Goal: Information Seeking & Learning: Find specific fact

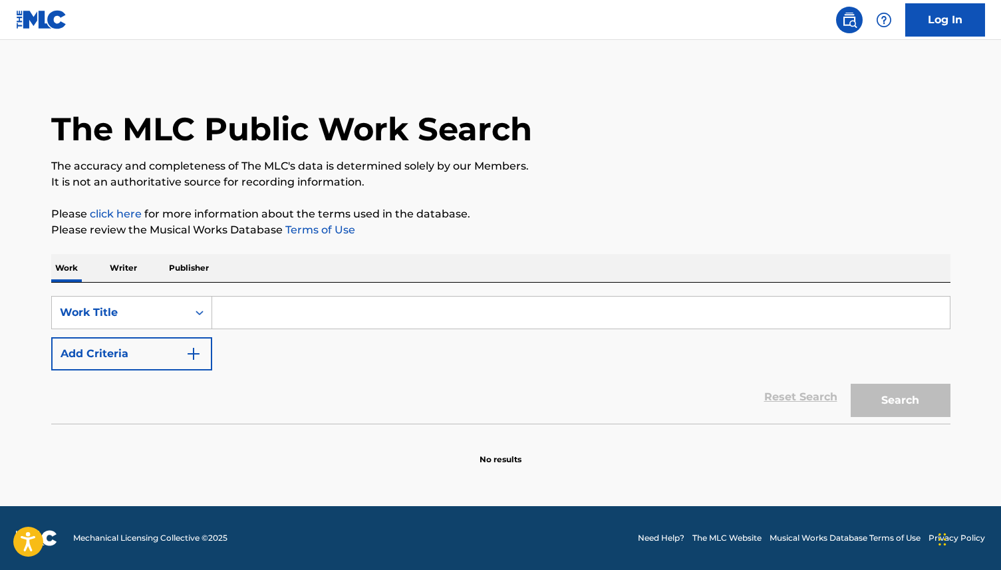
click at [215, 261] on div "Work Writer Publisher" at bounding box center [500, 268] width 899 height 28
click at [199, 268] on p "Publisher" at bounding box center [189, 268] width 48 height 28
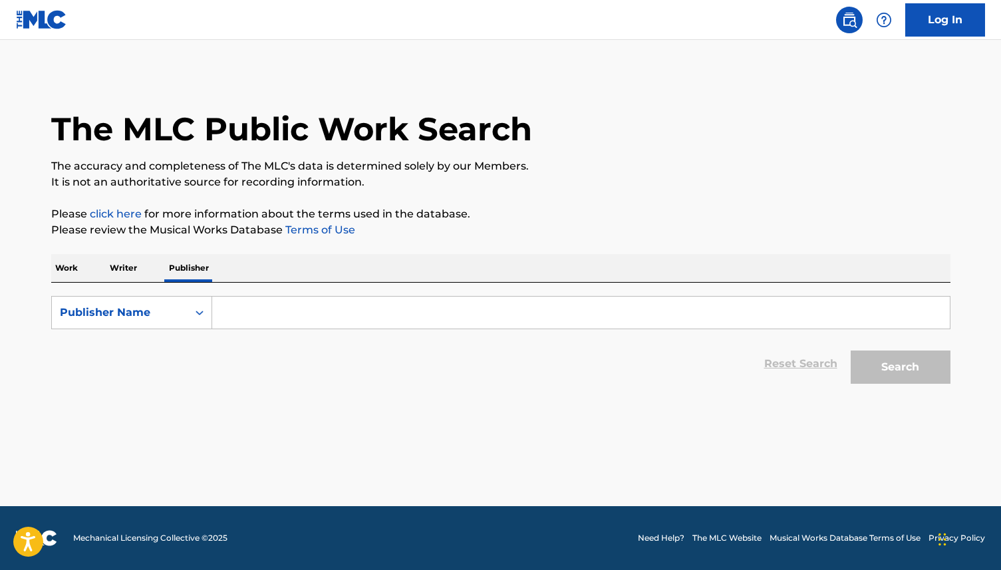
click at [275, 316] on input "Search Form" at bounding box center [581, 313] width 738 height 32
type input "m"
click at [412, 311] on input "Search Form" at bounding box center [581, 313] width 738 height 32
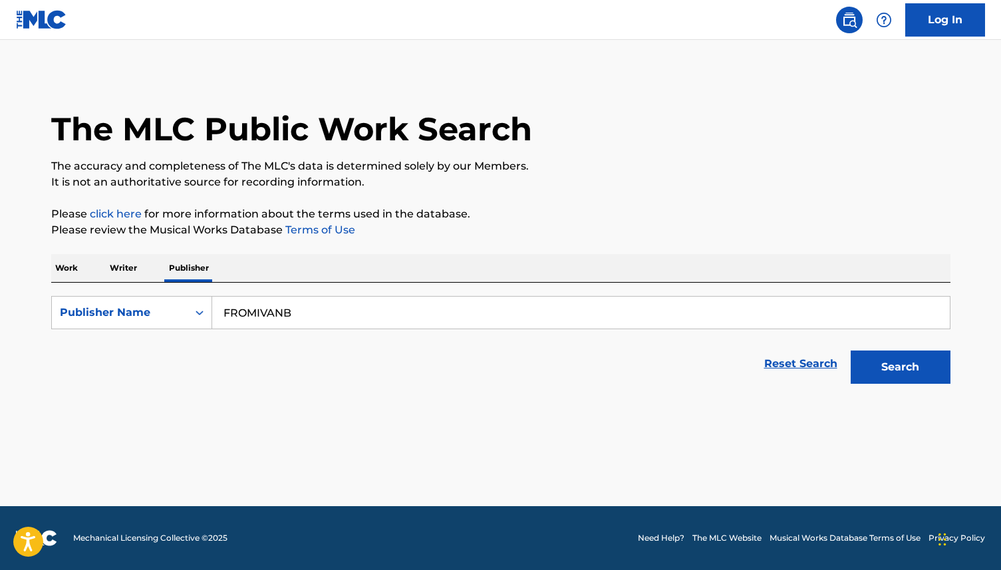
type input "FROMIVANB"
click at [851, 350] on button "Search" at bounding box center [901, 366] width 100 height 33
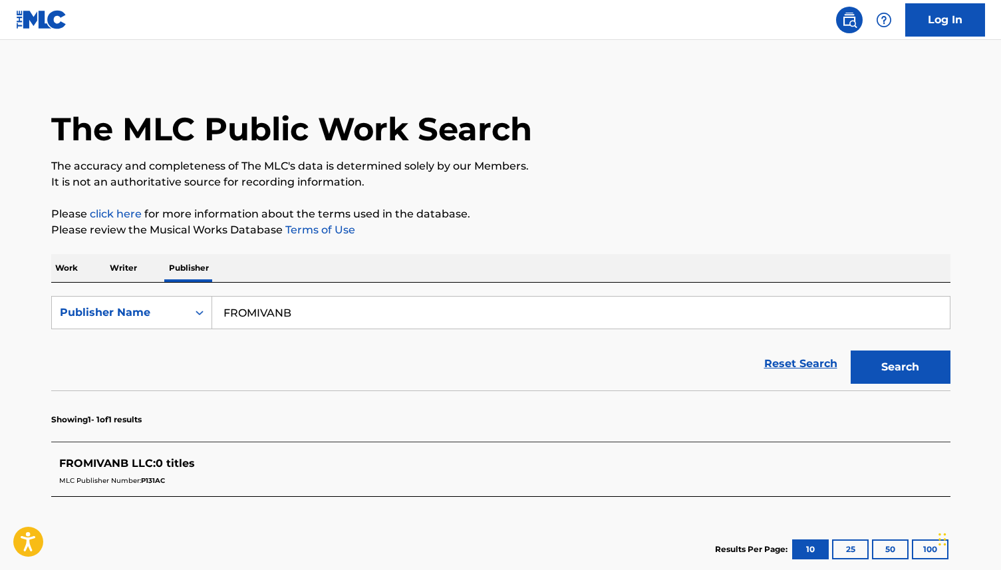
scroll to position [80, 0]
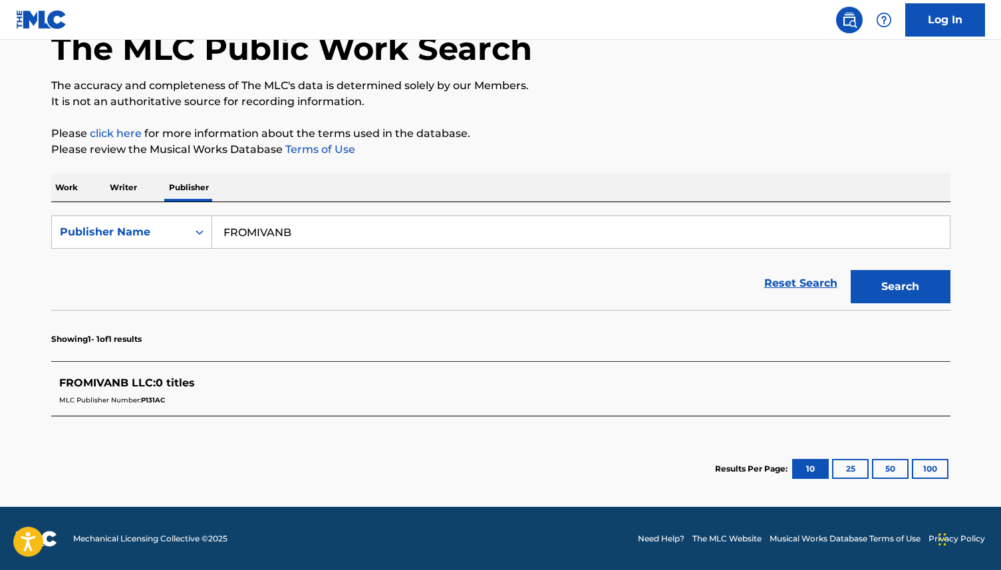
click at [168, 395] on div "MLC Publisher Number: P131AC" at bounding box center [483, 399] width 849 height 16
click at [136, 193] on p "Writer" at bounding box center [123, 188] width 35 height 28
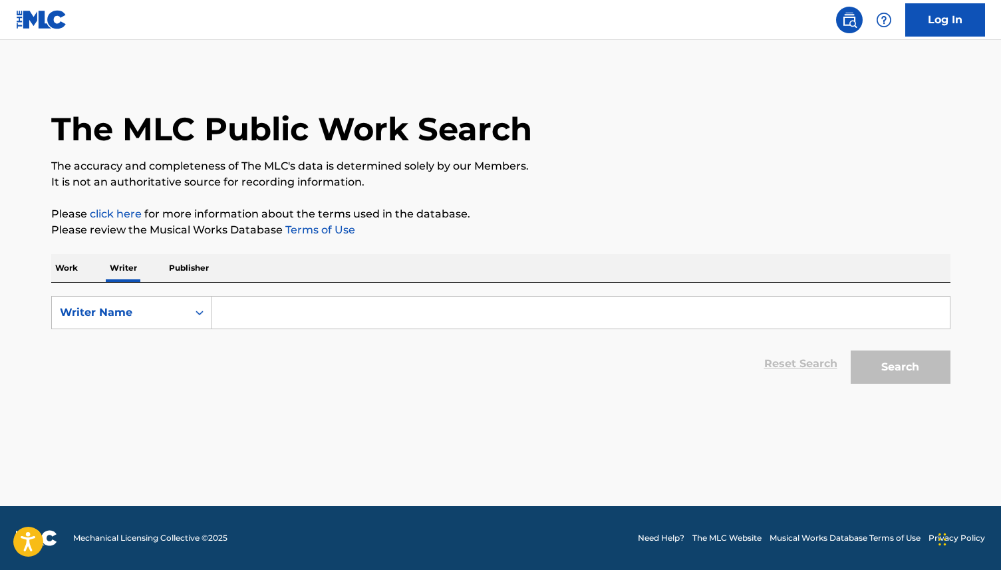
click at [301, 308] on input "Search Form" at bounding box center [581, 313] width 738 height 32
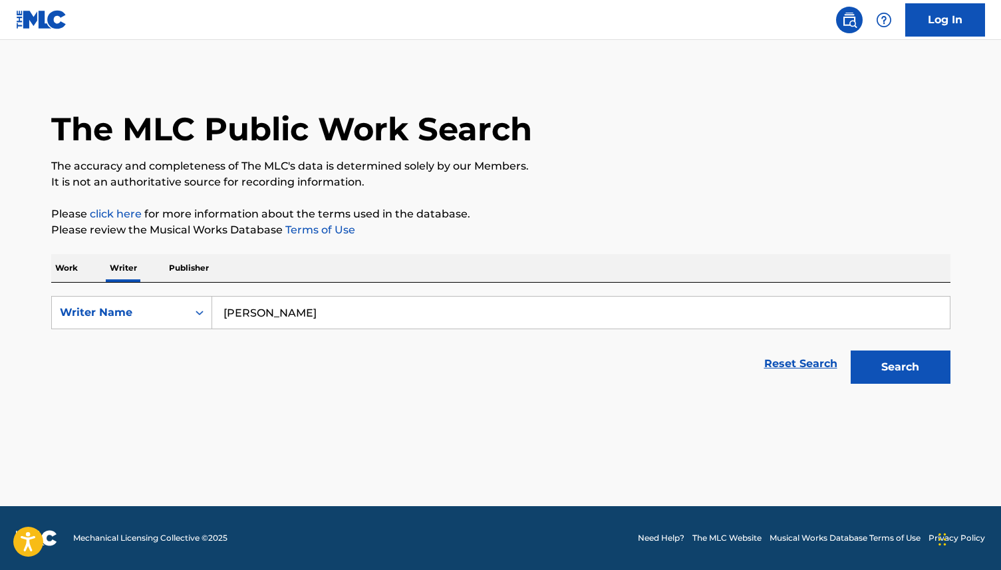
type input "[PERSON_NAME]"
click at [851, 350] on button "Search" at bounding box center [901, 366] width 100 height 33
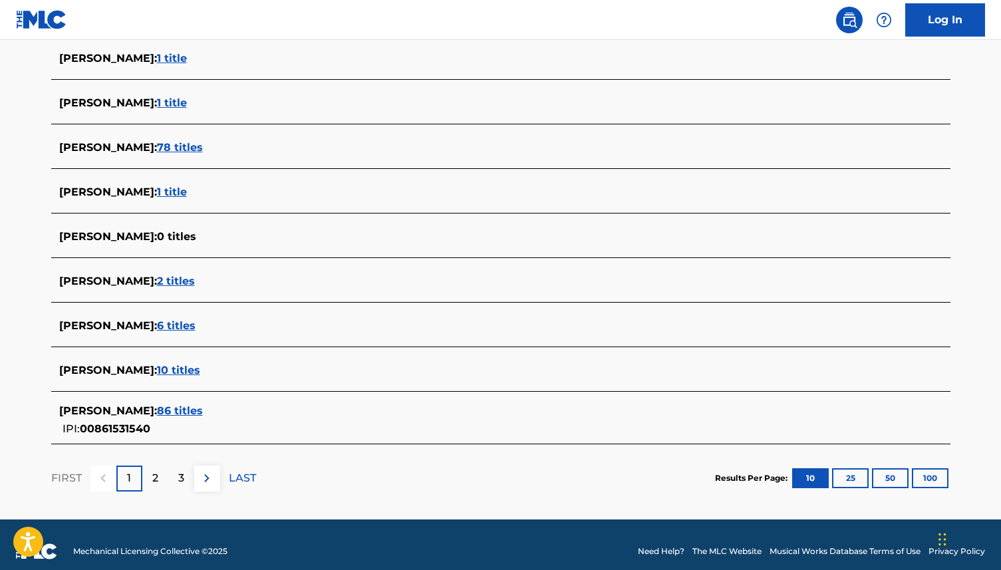
scroll to position [418, 0]
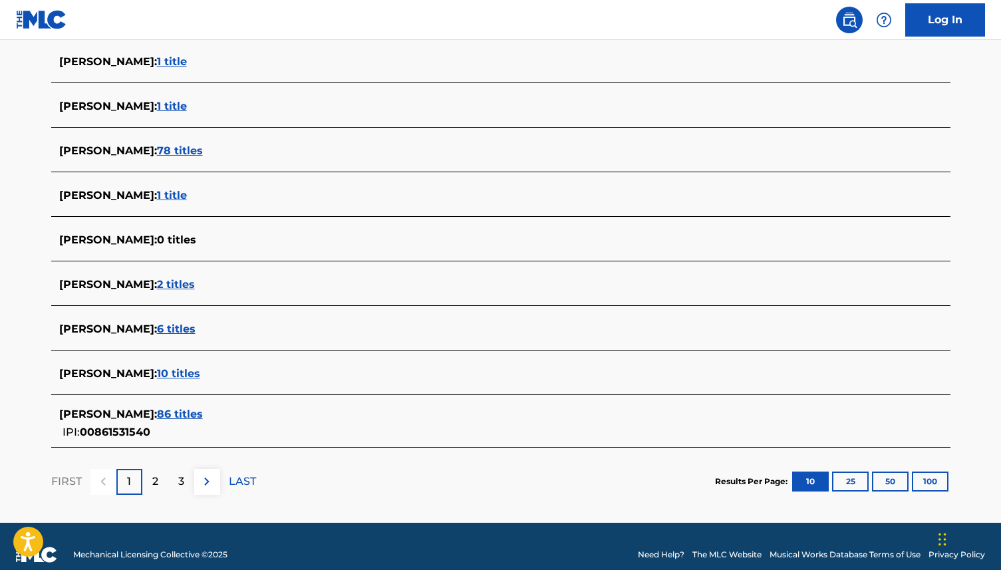
click at [172, 154] on span "78 titles" at bounding box center [180, 150] width 46 height 13
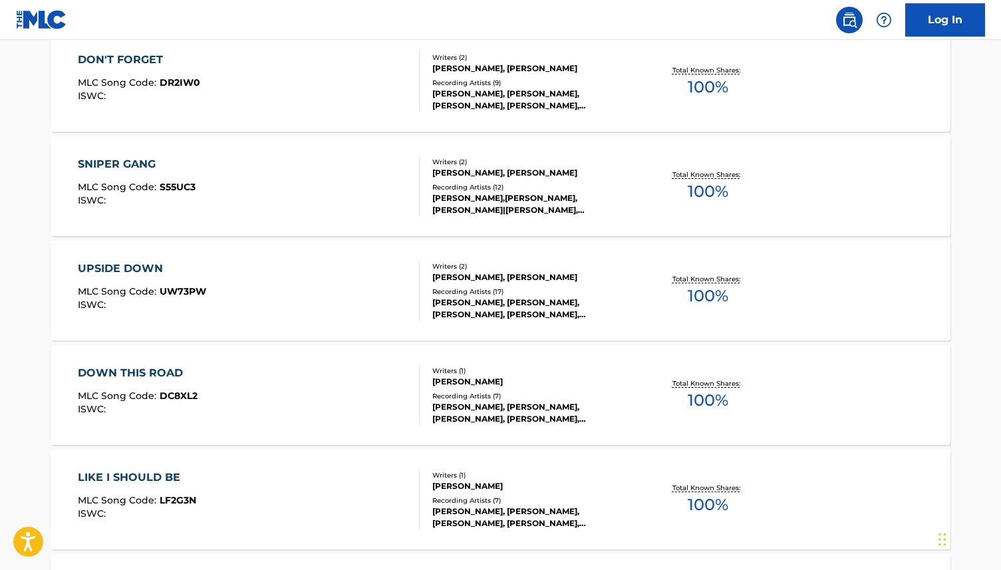
click at [430, 104] on div "Writers ( 2 ) [PERSON_NAME], [PERSON_NAME] Recording Artists ( 9 ) [PERSON_NAME…" at bounding box center [526, 82] width 213 height 59
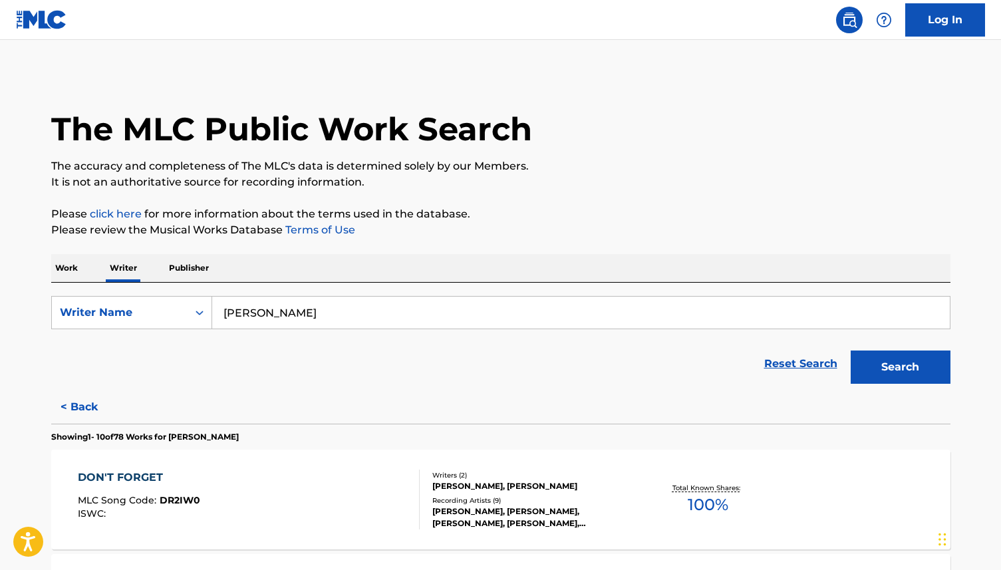
click at [325, 319] on input "[PERSON_NAME]" at bounding box center [581, 313] width 738 height 32
paste input "[PERSON_NAME]"
type input "[PERSON_NAME]"
click at [851, 350] on button "Search" at bounding box center [901, 366] width 100 height 33
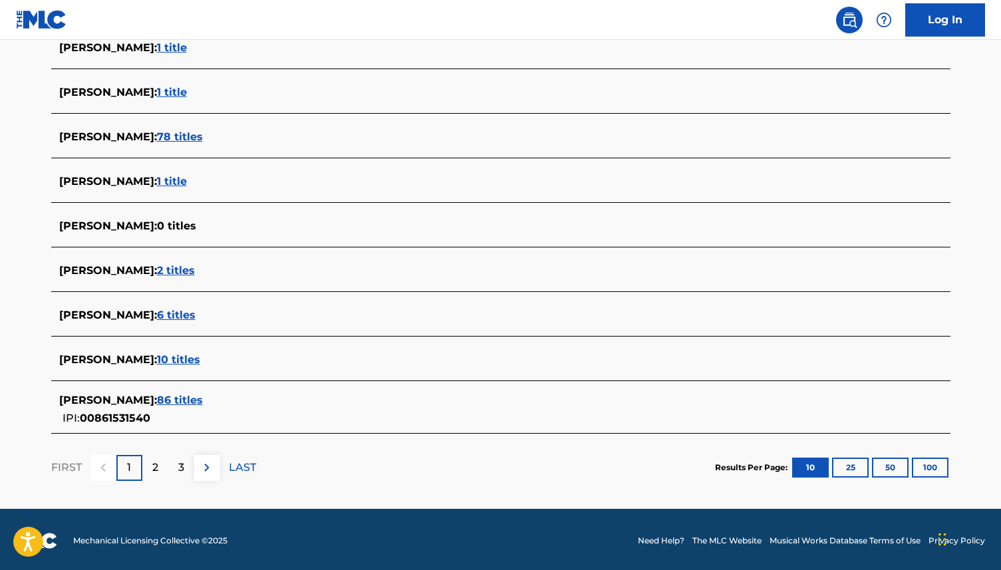
scroll to position [434, 0]
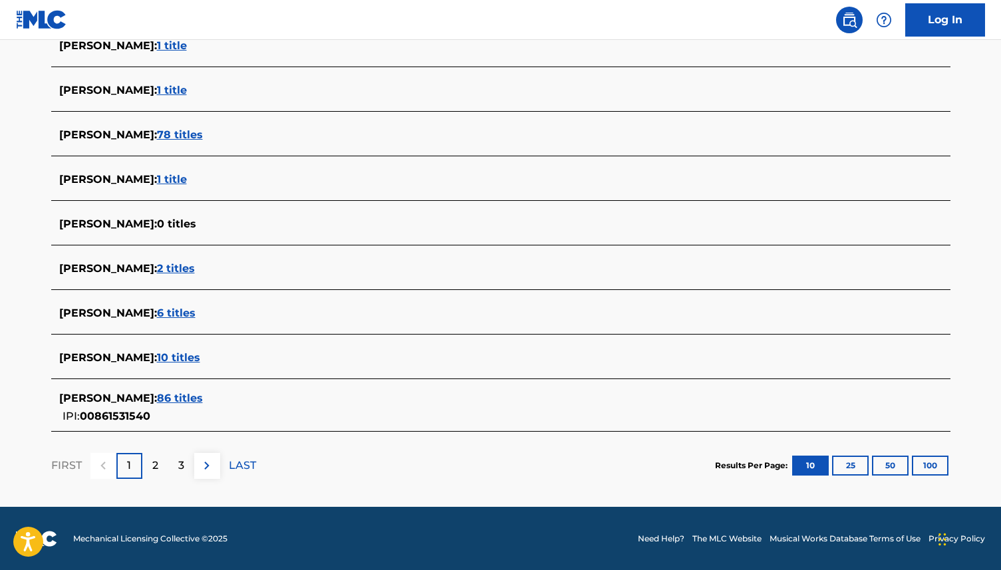
click at [189, 400] on span "86 titles" at bounding box center [180, 398] width 46 height 13
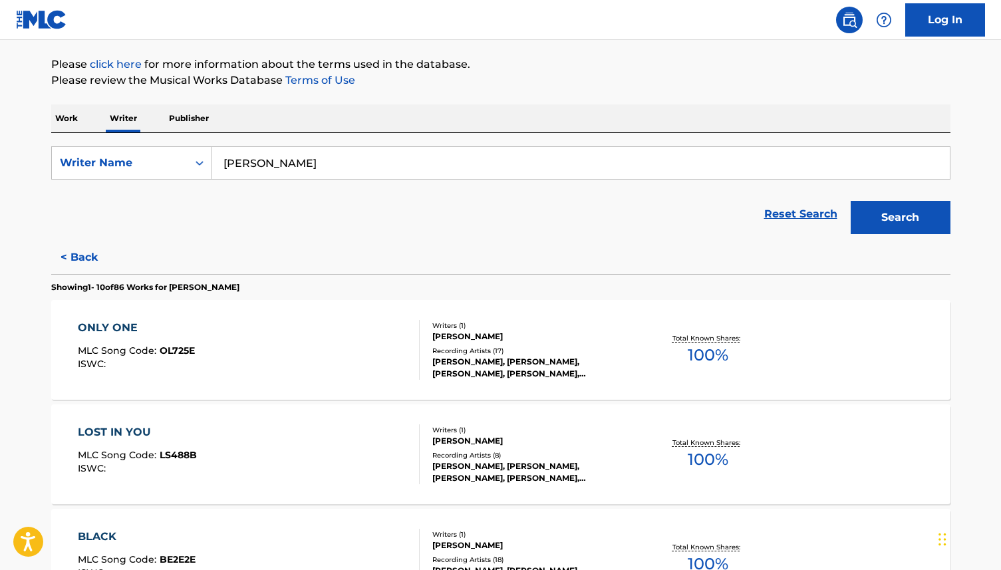
scroll to position [106, 0]
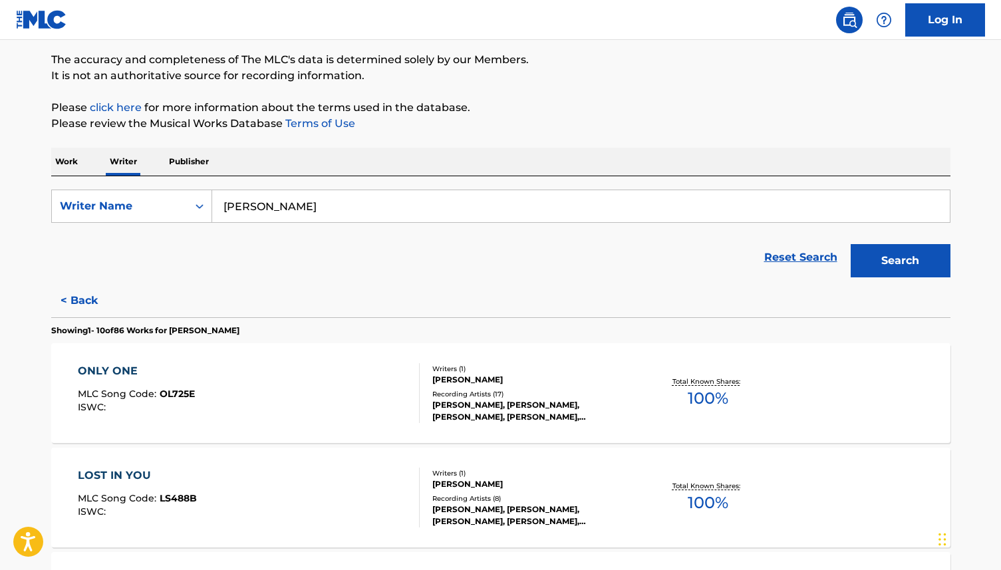
click at [493, 365] on div "ONLY ONE MLC Song Code : OL725E ISWC : Writers ( 1 ) [PERSON_NAME] Recording Ar…" at bounding box center [500, 393] width 899 height 100
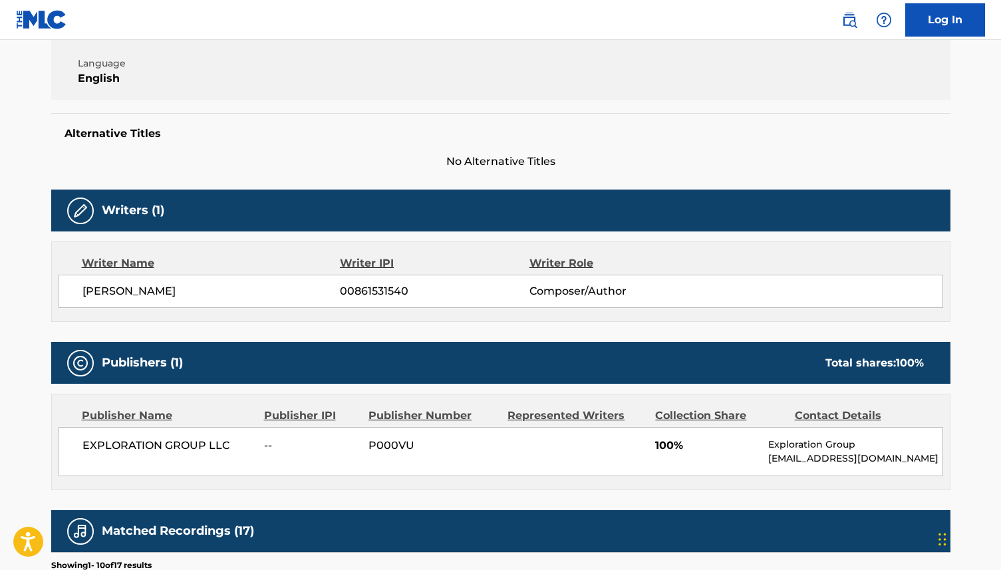
scroll to position [201, 0]
